Goal: Information Seeking & Learning: Learn about a topic

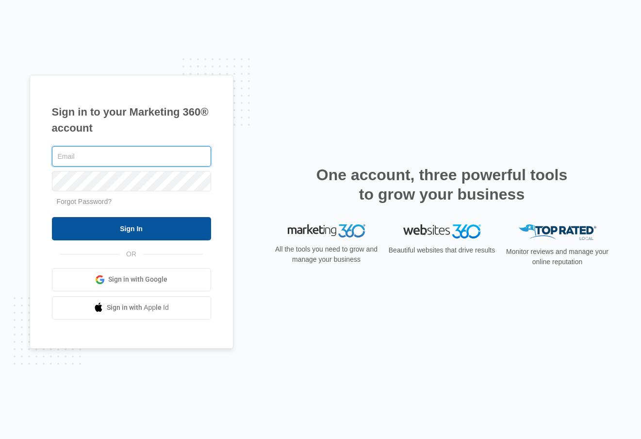
type input "[EMAIL_ADDRESS][DOMAIN_NAME]"
click at [148, 229] on input "Sign In" at bounding box center [131, 228] width 159 height 23
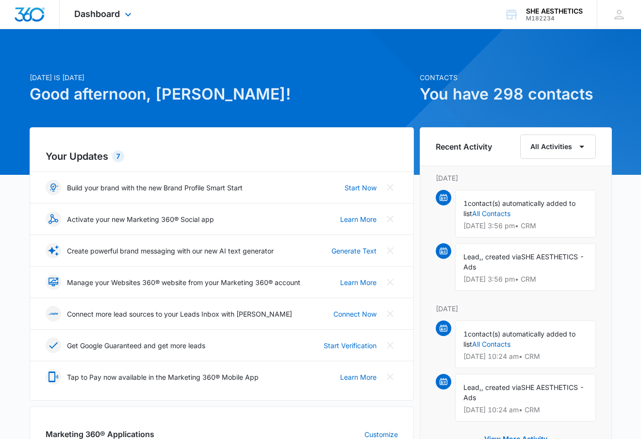
click at [131, 20] on div "Dashboard Apps Reputation Websites Forms CRM Email Social Shop Payments POS Con…" at bounding box center [104, 14] width 89 height 29
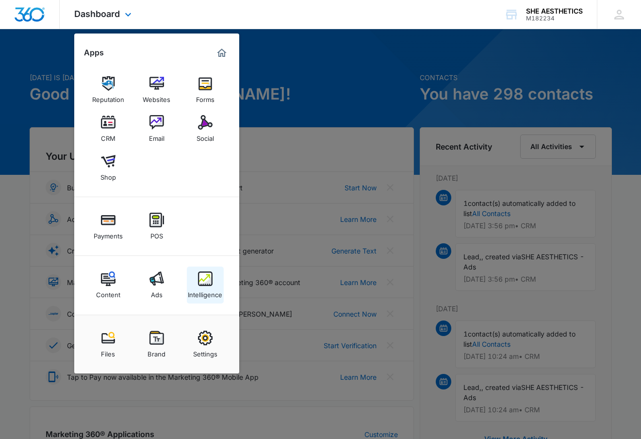
click at [212, 284] on img at bounding box center [205, 278] width 15 height 15
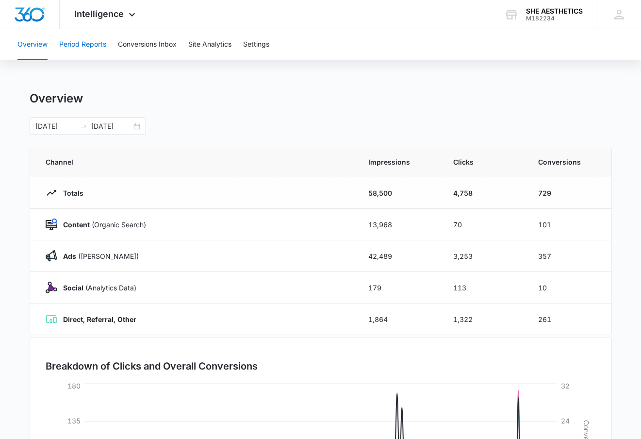
click at [104, 54] on button "Period Reports" at bounding box center [82, 44] width 47 height 31
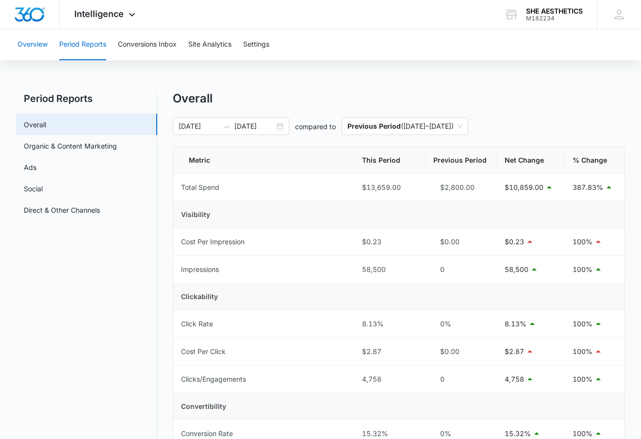
click at [45, 46] on button "Overview" at bounding box center [32, 44] width 30 height 31
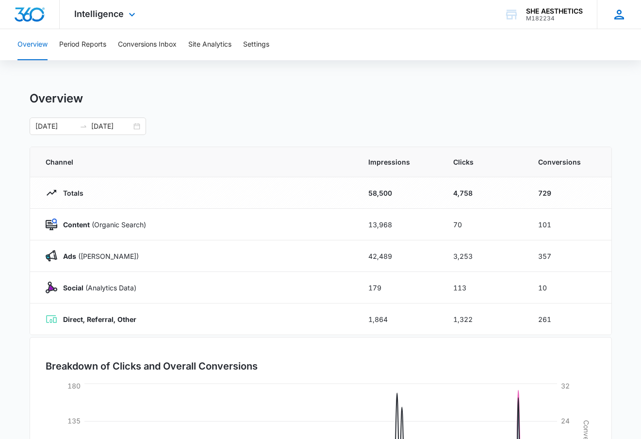
click at [617, 21] on icon at bounding box center [619, 14] width 15 height 15
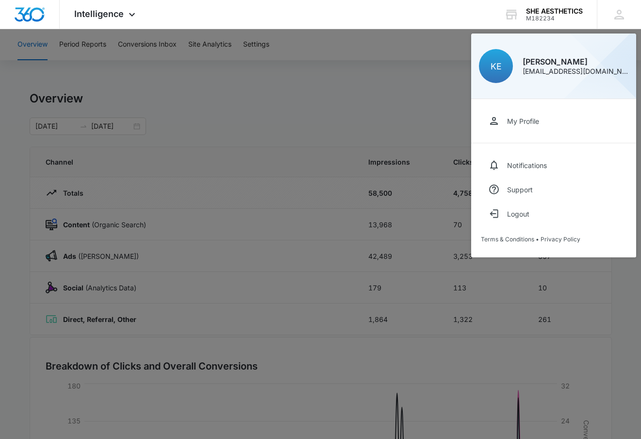
click at [275, 133] on div at bounding box center [320, 219] width 641 height 439
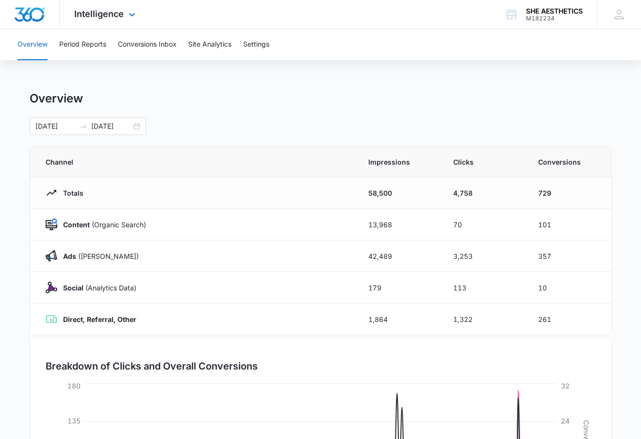
click at [39, 17] on img "Dashboard" at bounding box center [29, 14] width 31 height 15
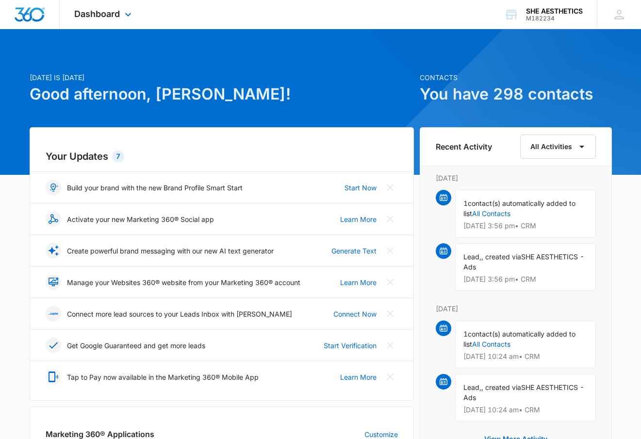
click at [124, 1] on div "Dashboard Apps Reputation Websites Forms CRM Email Social Shop Payments POS Con…" at bounding box center [104, 14] width 89 height 29
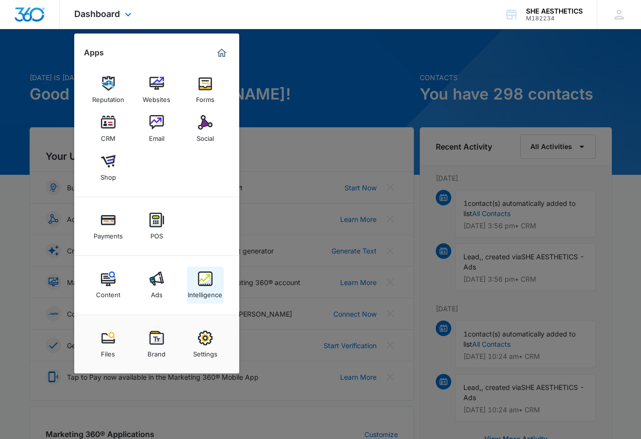
click at [199, 271] on img at bounding box center [205, 278] width 15 height 15
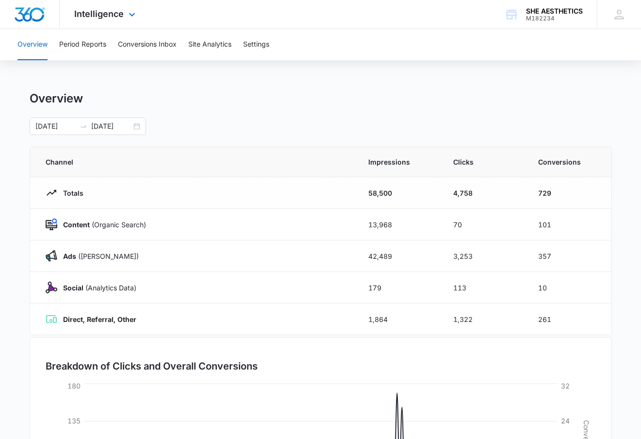
scroll to position [45, 0]
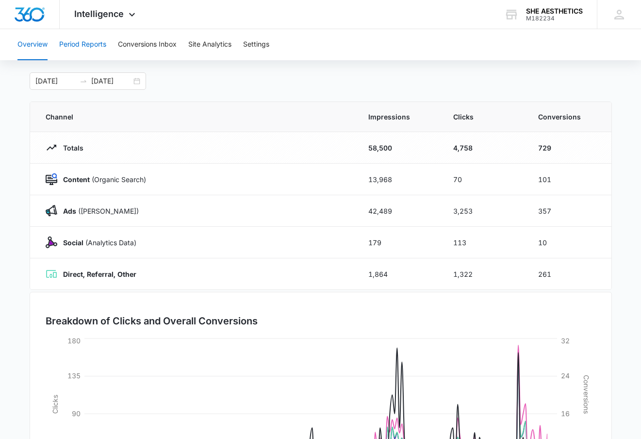
click at [96, 51] on button "Period Reports" at bounding box center [82, 44] width 47 height 31
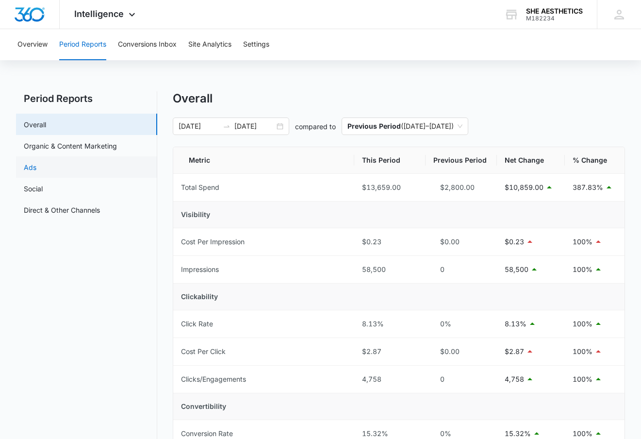
click at [36, 165] on link "Ads" at bounding box center [30, 167] width 13 height 10
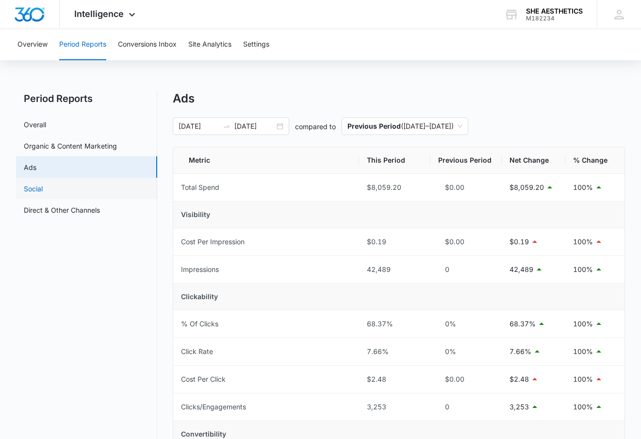
click at [43, 184] on link "Social" at bounding box center [33, 188] width 19 height 10
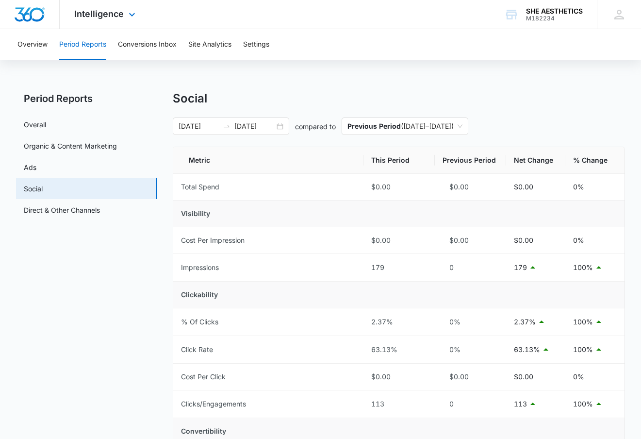
click at [36, 17] on img "Dashboard" at bounding box center [29, 14] width 31 height 15
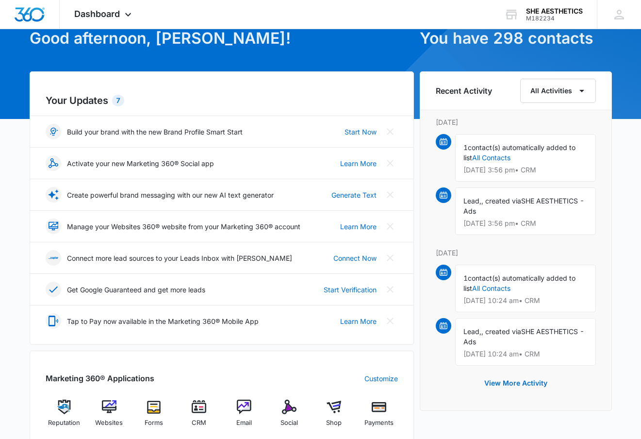
scroll to position [55, 0]
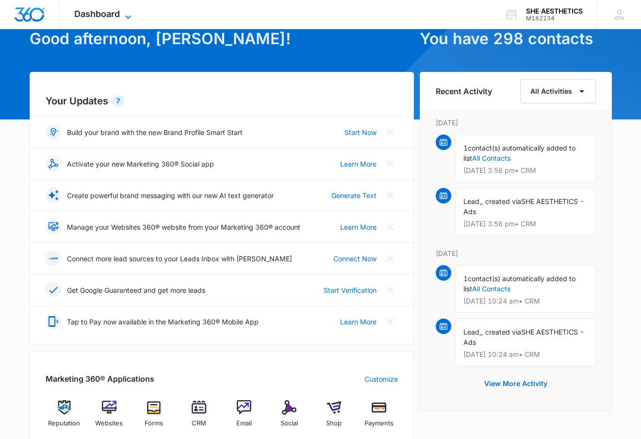
click at [110, 15] on span "Dashboard" at bounding box center [97, 14] width 46 height 10
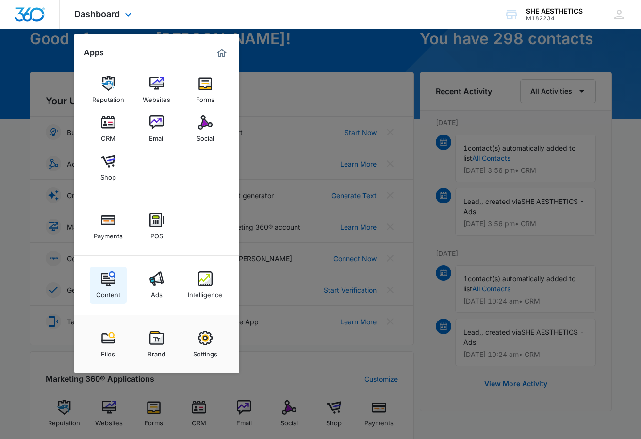
click at [116, 279] on link "Content" at bounding box center [108, 284] width 37 height 37
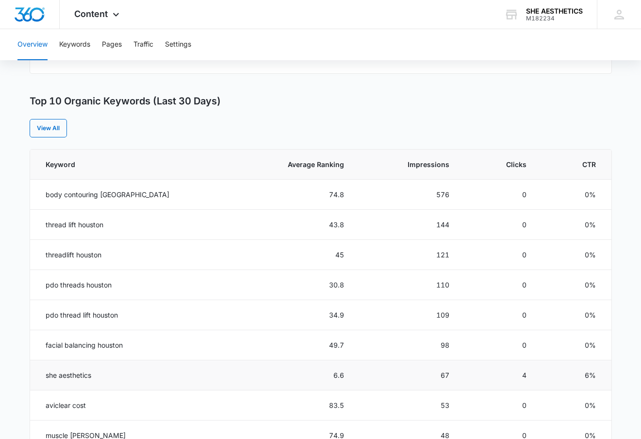
scroll to position [336, 0]
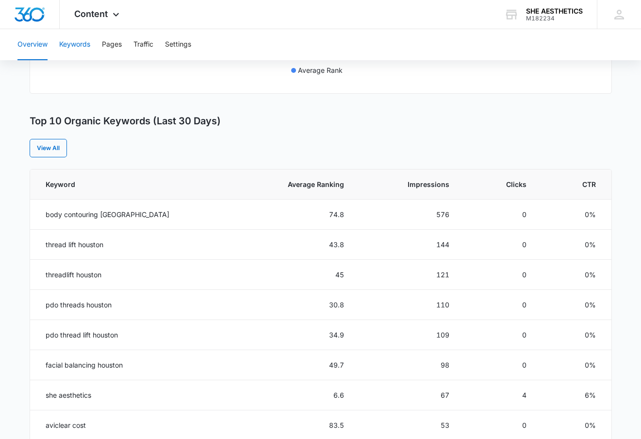
click at [76, 48] on button "Keywords" at bounding box center [74, 44] width 31 height 31
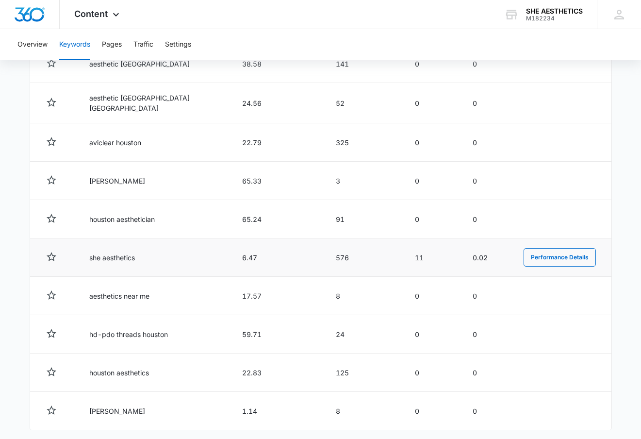
scroll to position [459, 0]
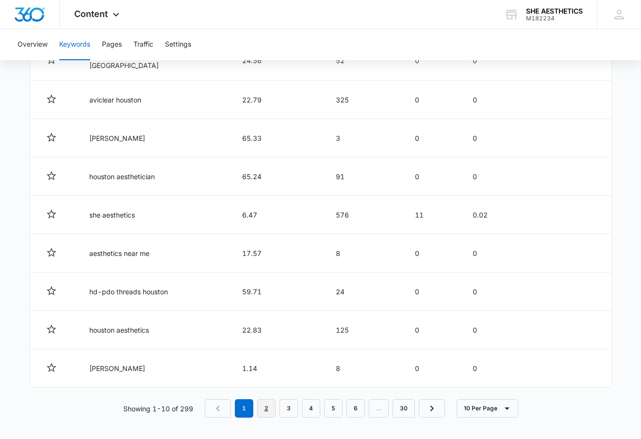
click at [265, 401] on link "2" at bounding box center [266, 408] width 18 height 18
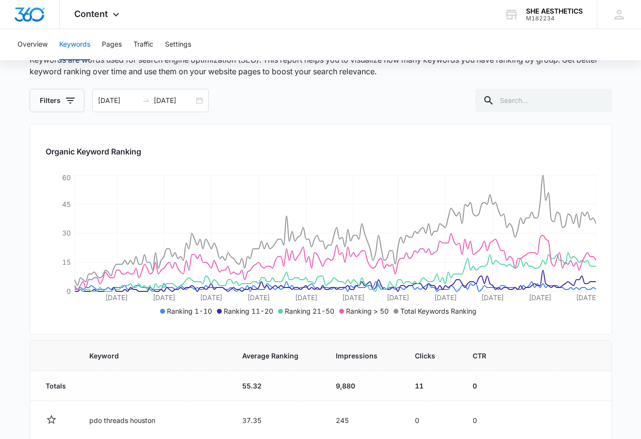
scroll to position [61, 0]
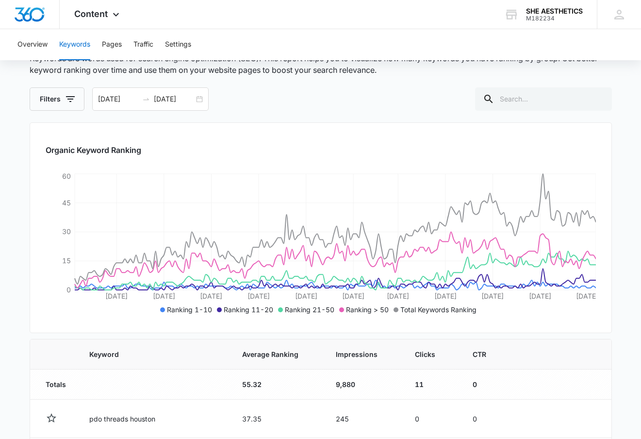
click at [326, 170] on div "Organic Keyword Ranking [DATE] [DATE] Nov [DATE] [DATE] [DATE] Jan [DATE] Feb […" at bounding box center [321, 227] width 582 height 211
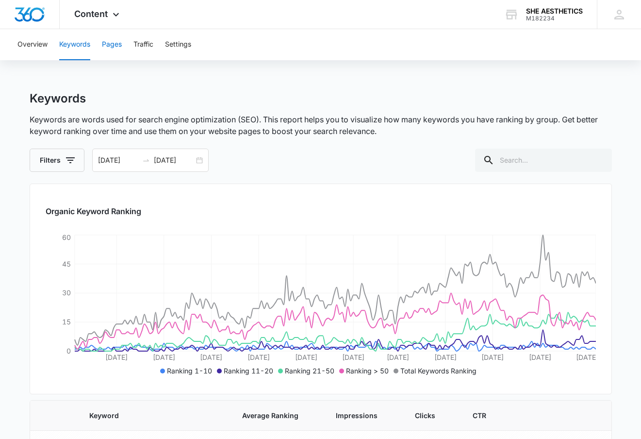
click at [110, 36] on button "Pages" at bounding box center [112, 44] width 20 height 31
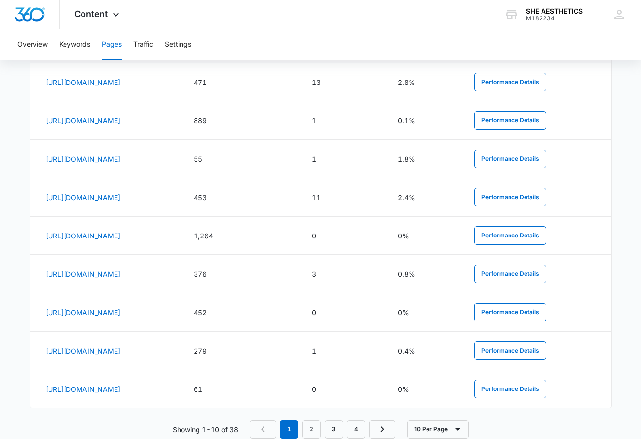
scroll to position [529, 0]
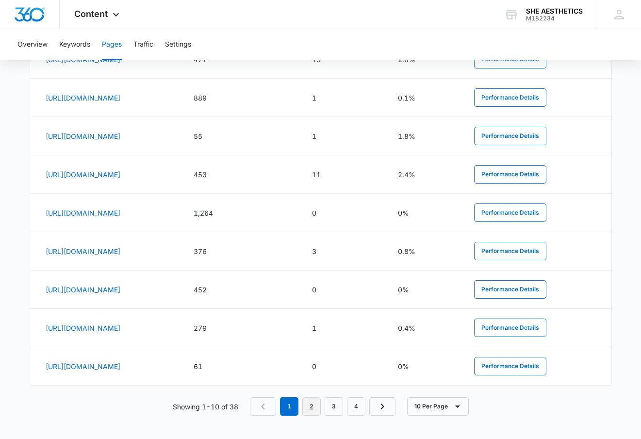
click at [310, 406] on link "2" at bounding box center [311, 406] width 18 height 18
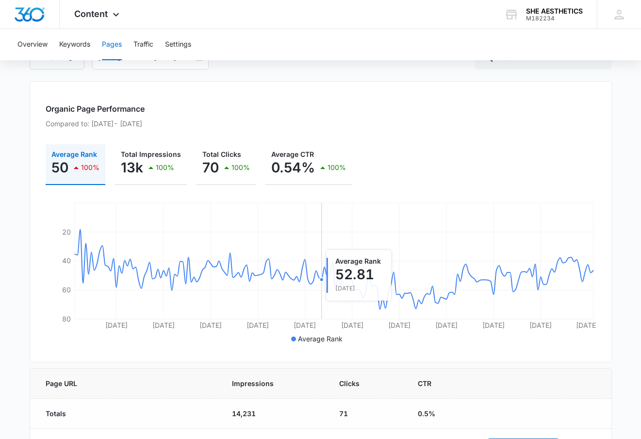
scroll to position [0, 0]
